Goal: Find specific page/section: Find specific page/section

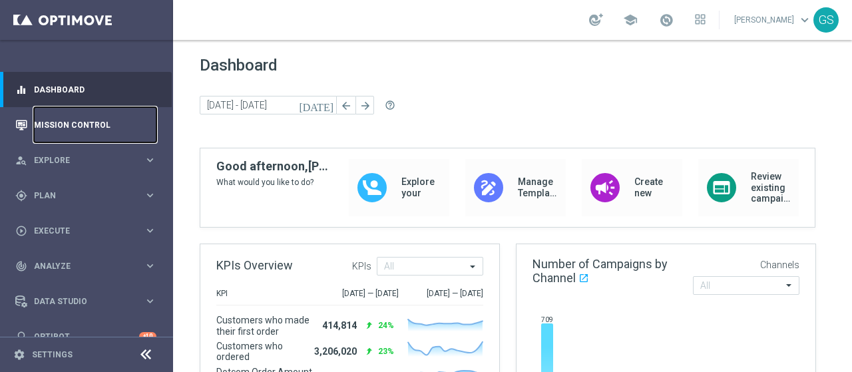
click at [82, 122] on link "Mission Control" at bounding box center [95, 124] width 122 height 35
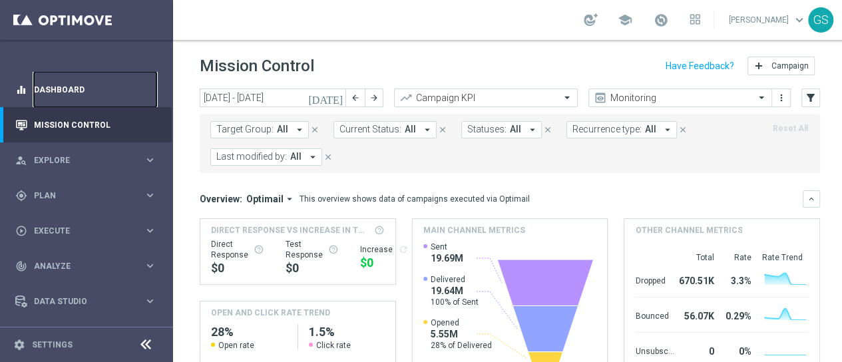
click at [102, 91] on link "Dashboard" at bounding box center [95, 89] width 122 height 35
